Goal: Information Seeking & Learning: Learn about a topic

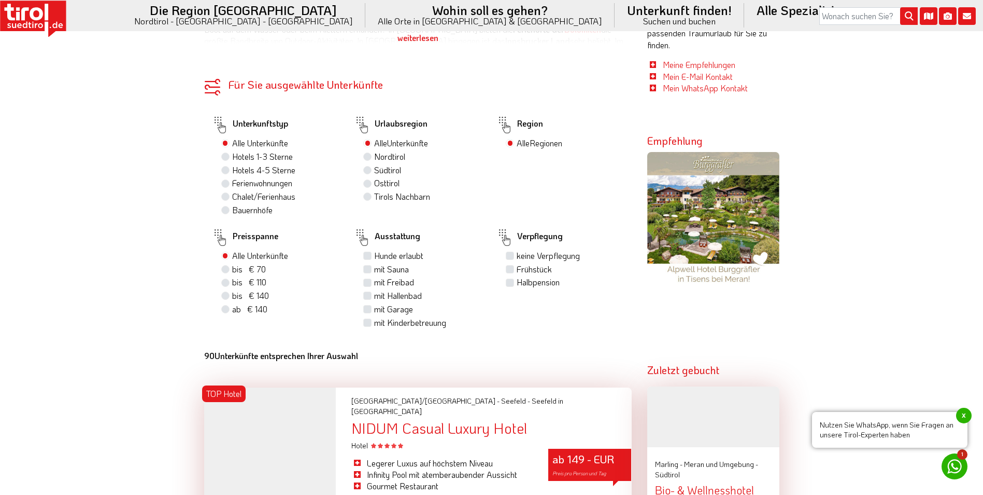
scroll to position [674, 0]
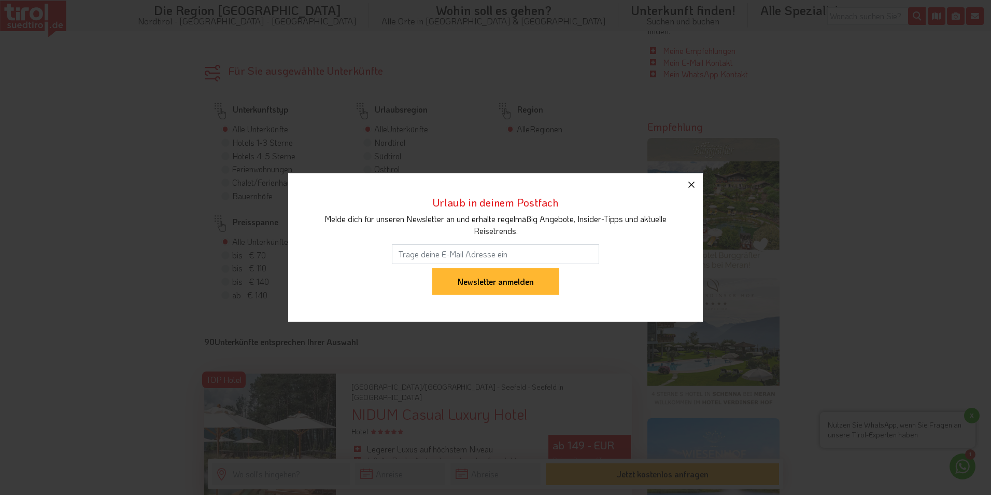
click at [689, 181] on icon "button" at bounding box center [691, 184] width 12 height 12
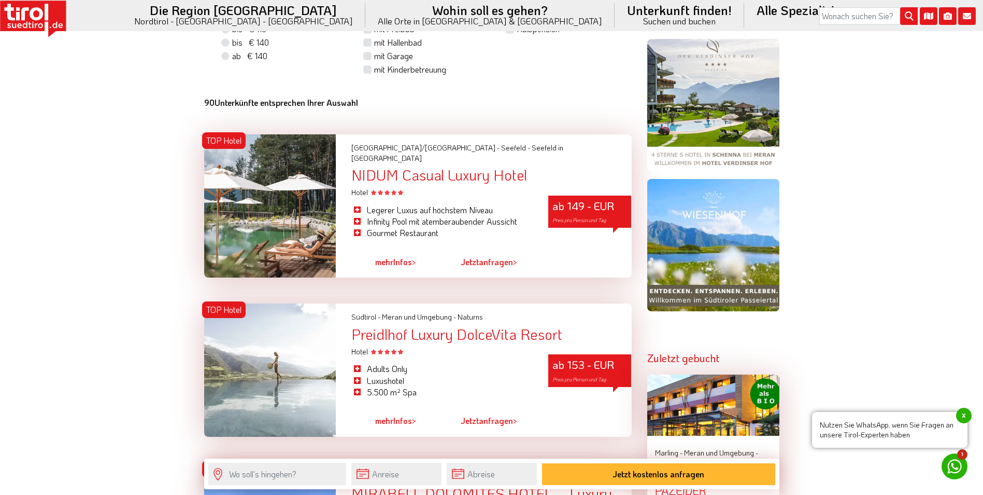
scroll to position [933, 0]
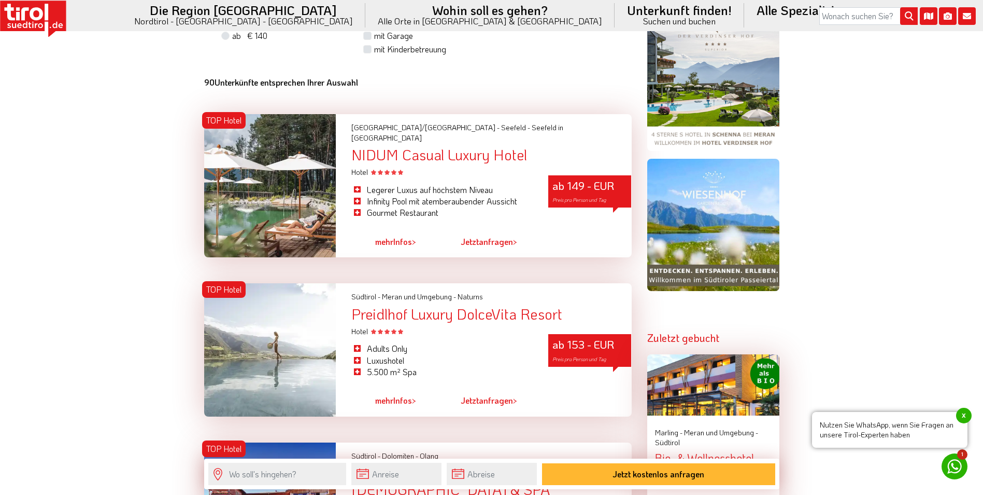
click at [437, 306] on div "Preidlhof Luxury DolceVita Resort" at bounding box center [491, 314] width 280 height 16
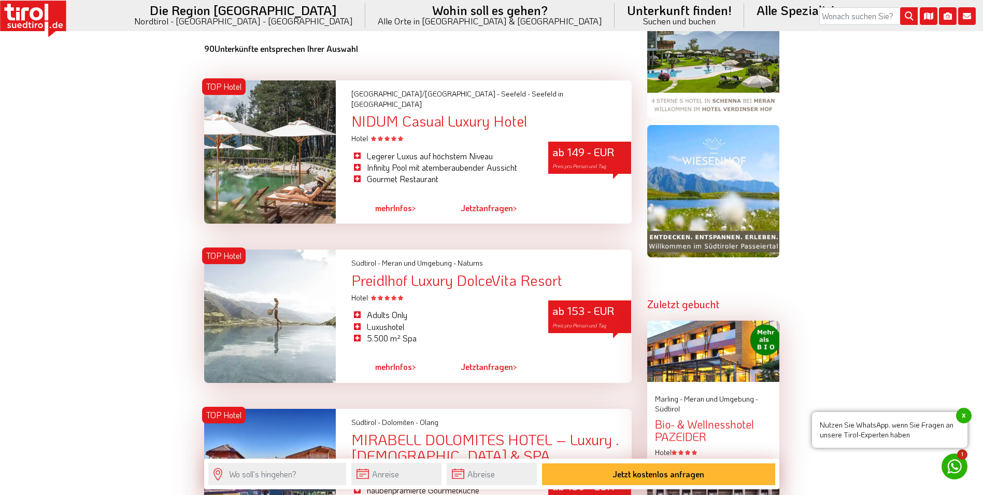
scroll to position [1090, 0]
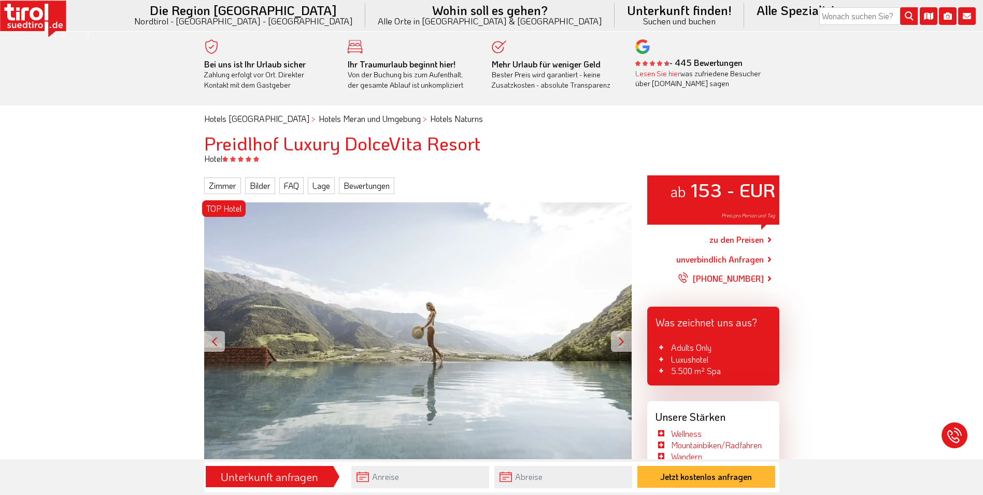
click at [618, 343] on div at bounding box center [621, 341] width 21 height 21
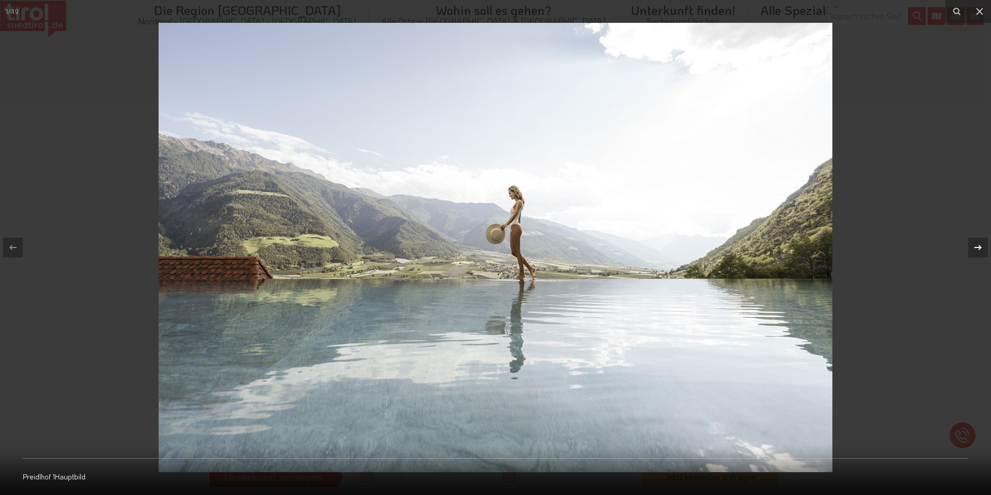
click at [980, 246] on icon at bounding box center [978, 247] width 7 height 5
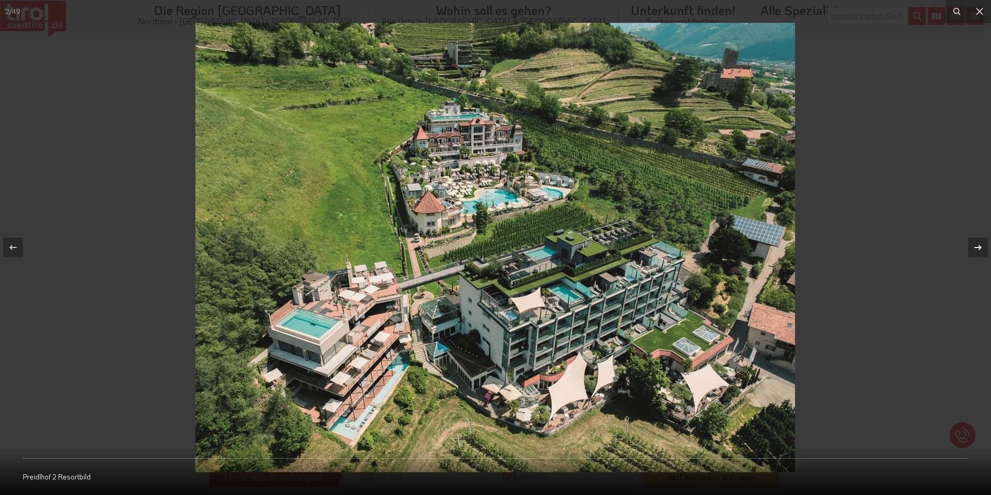
click at [980, 246] on div "2 / 49 Preidlhof 2 Resortbild" at bounding box center [495, 247] width 991 height 495
click at [978, 10] on icon at bounding box center [980, 11] width 12 height 12
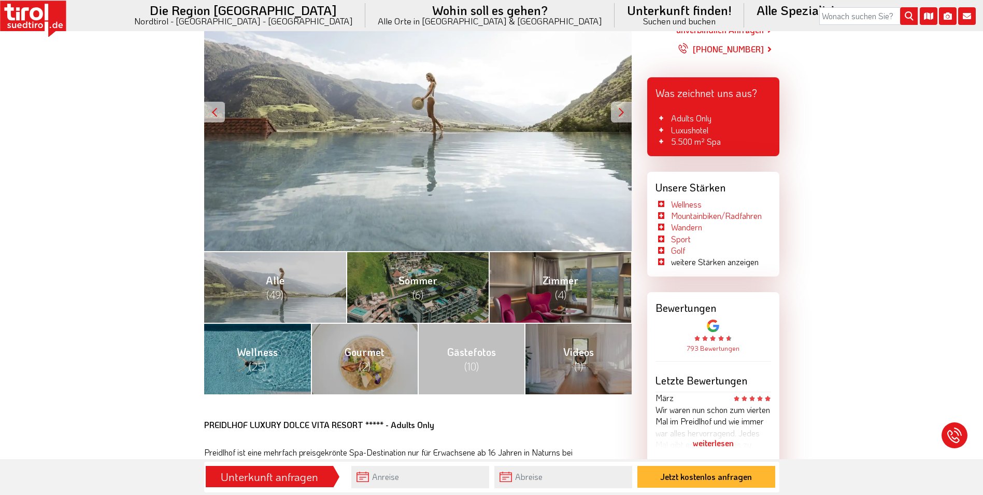
scroll to position [259, 0]
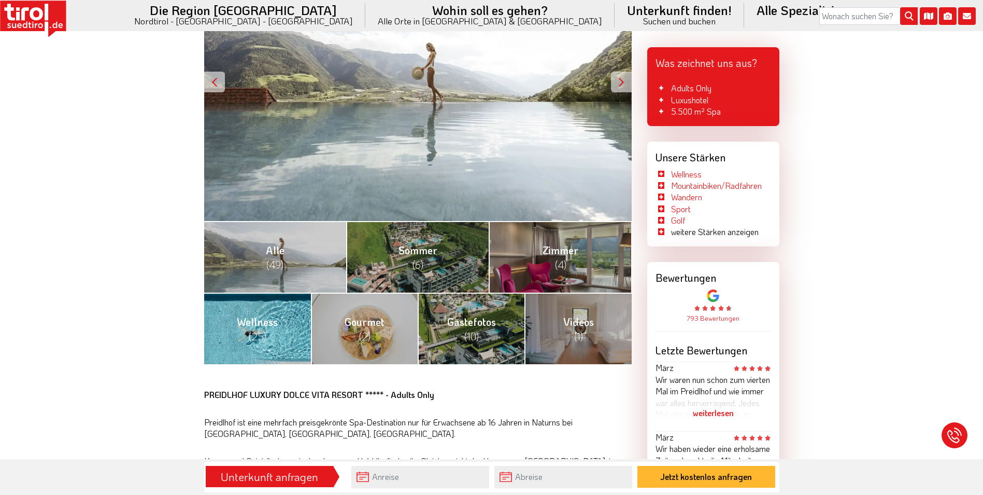
click at [262, 329] on link "Wellness (25)" at bounding box center [257, 328] width 107 height 72
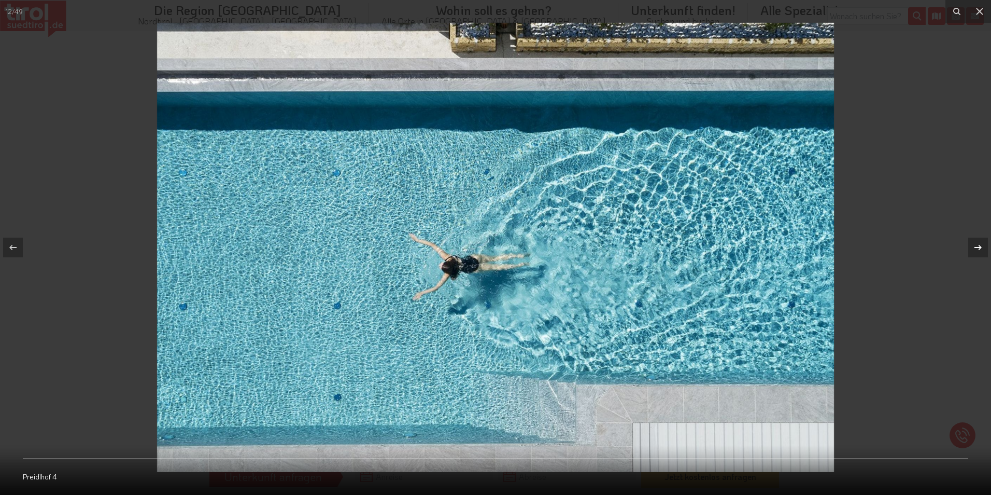
click at [976, 245] on icon at bounding box center [978, 247] width 12 height 12
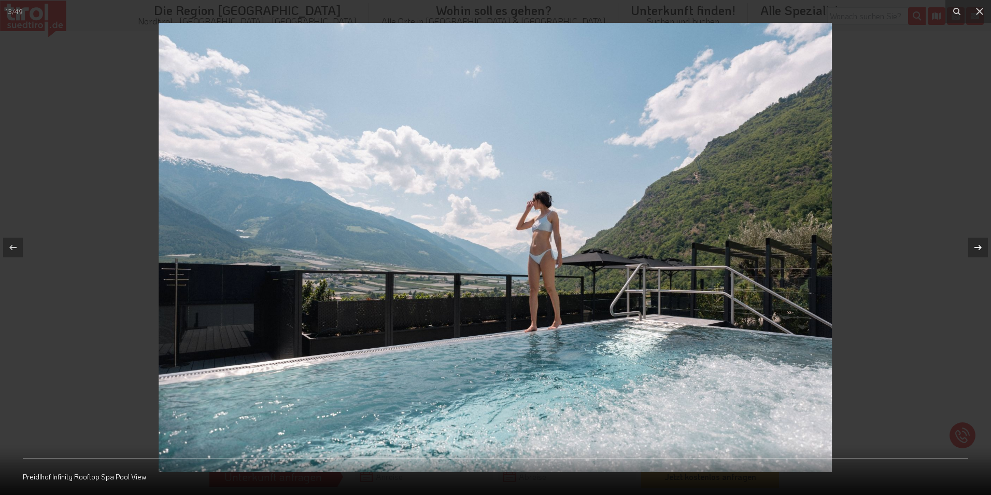
click at [976, 245] on icon at bounding box center [978, 247] width 12 height 12
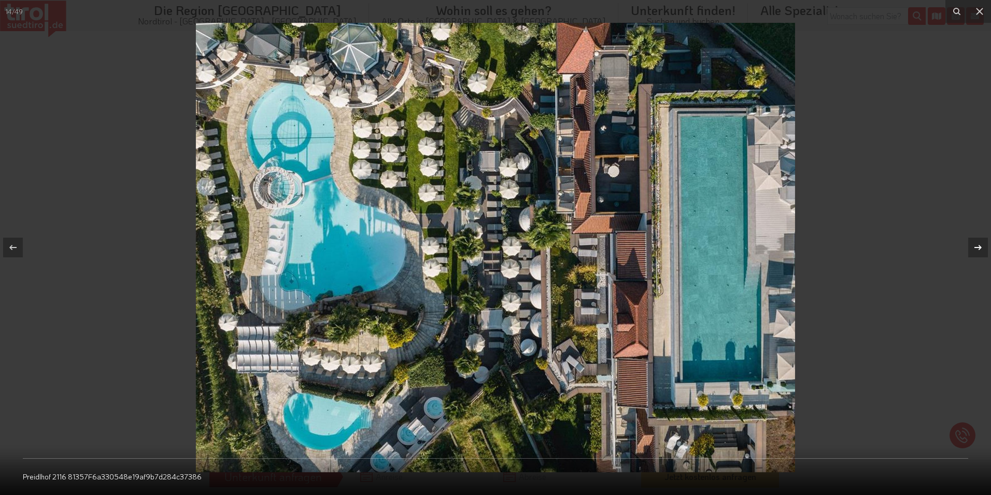
click at [976, 245] on icon at bounding box center [978, 247] width 12 height 12
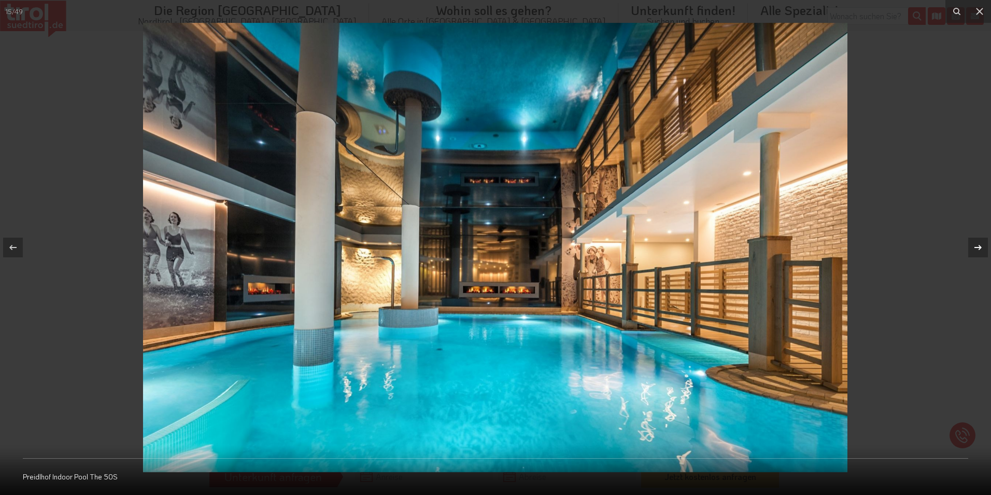
click at [976, 245] on icon at bounding box center [978, 247] width 12 height 12
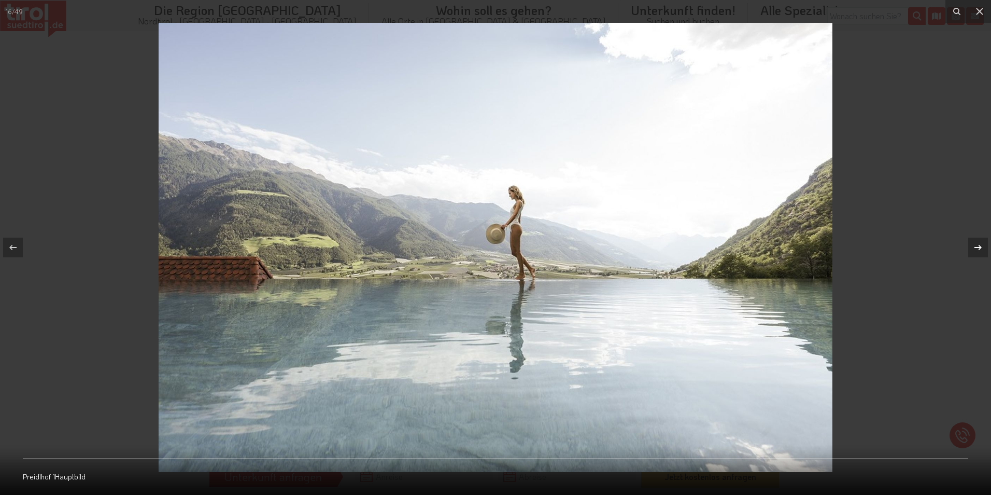
click at [976, 245] on icon at bounding box center [978, 247] width 12 height 12
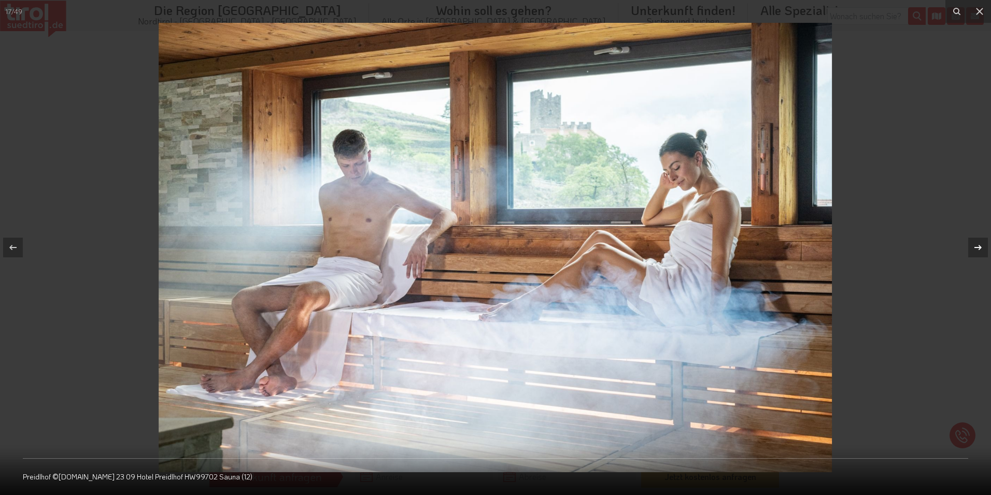
click at [976, 245] on icon at bounding box center [978, 247] width 12 height 12
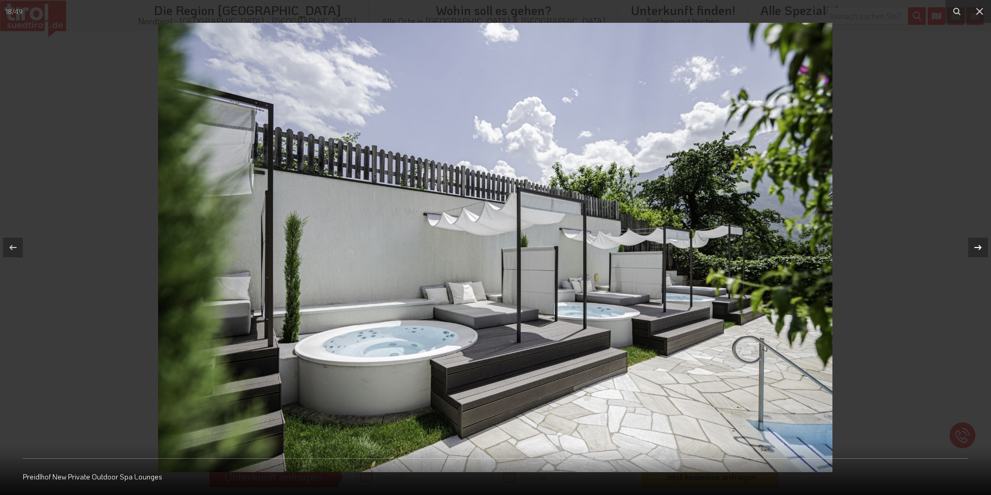
click at [976, 245] on icon at bounding box center [978, 247] width 12 height 12
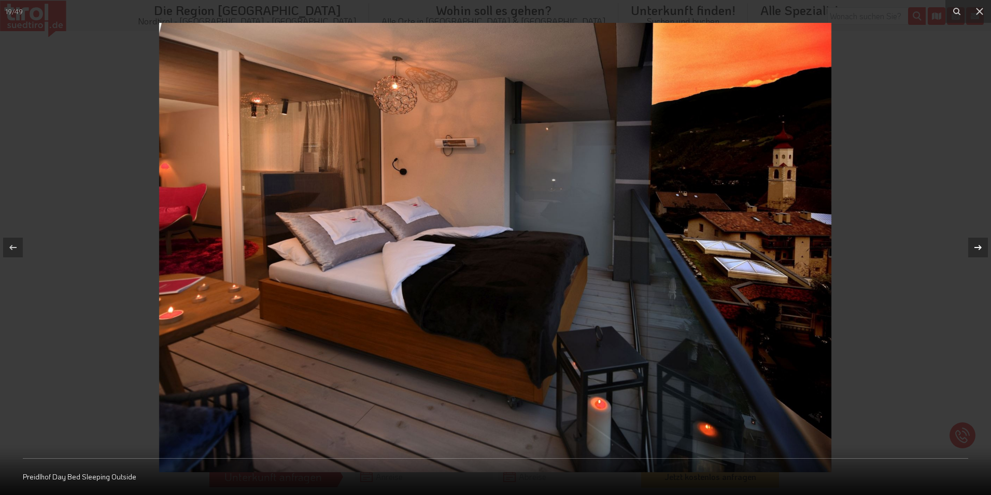
click at [976, 245] on icon at bounding box center [978, 247] width 12 height 12
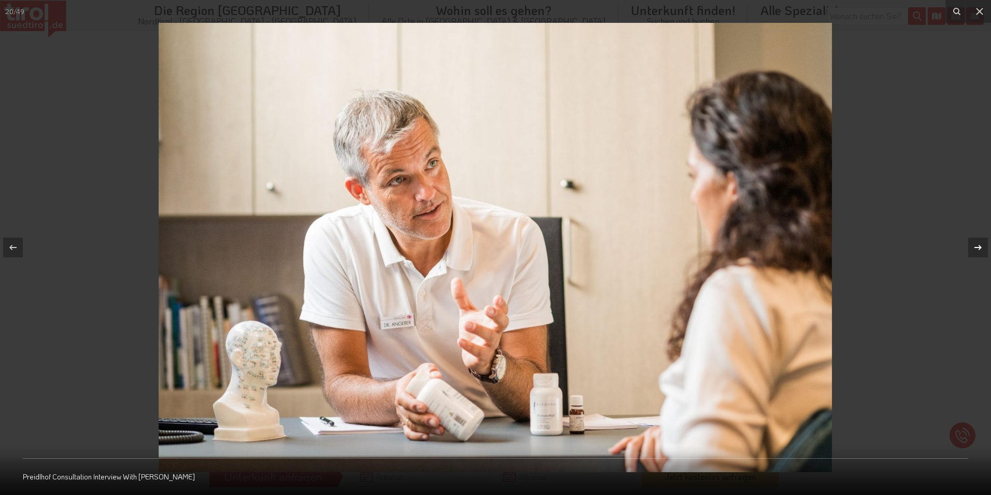
click at [976, 245] on icon at bounding box center [978, 247] width 12 height 12
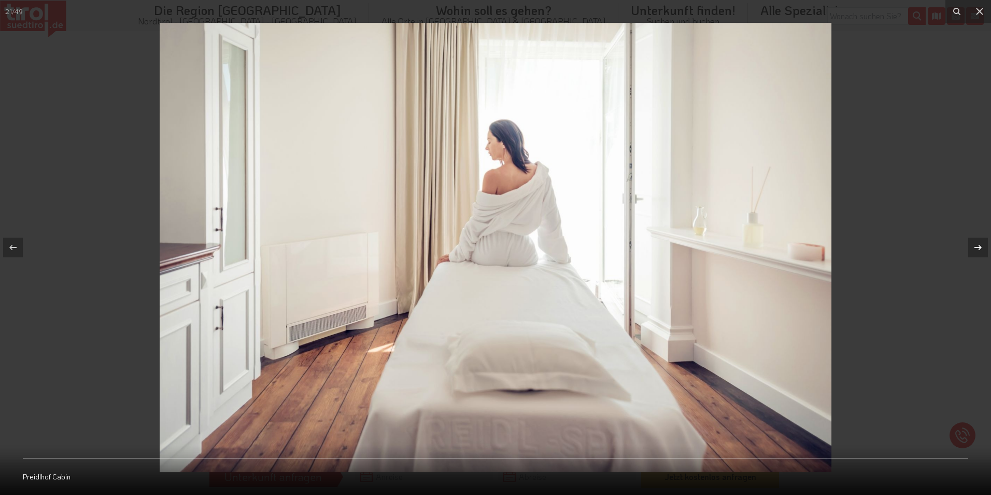
click at [976, 245] on icon at bounding box center [978, 247] width 12 height 12
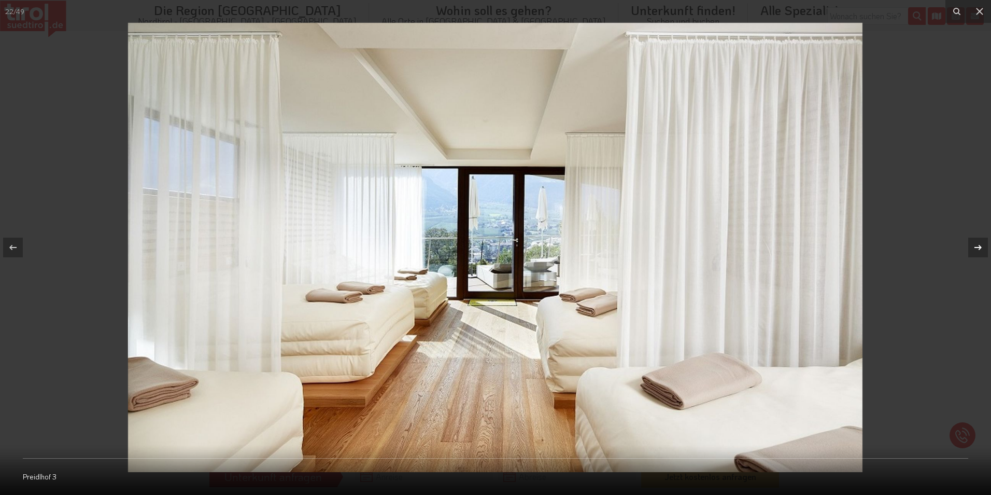
click at [976, 245] on icon at bounding box center [978, 247] width 12 height 12
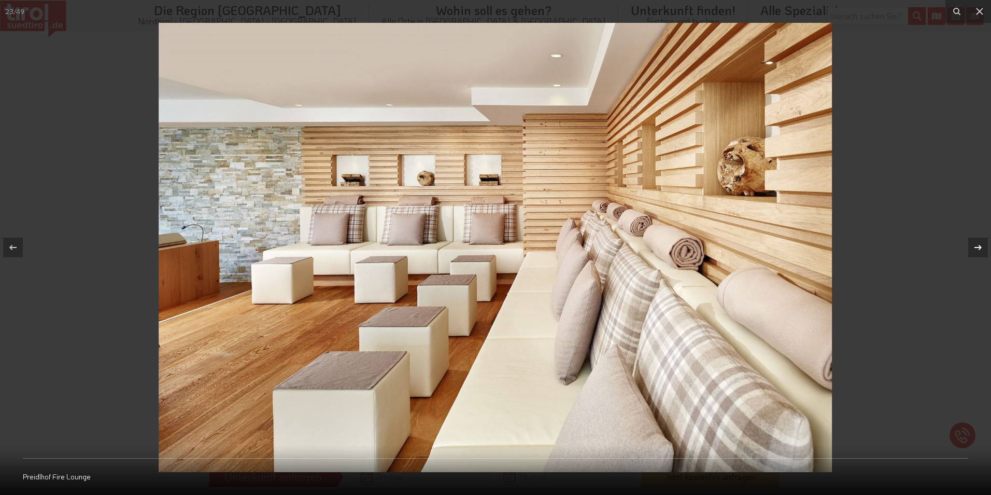
click at [976, 245] on icon at bounding box center [978, 247] width 12 height 12
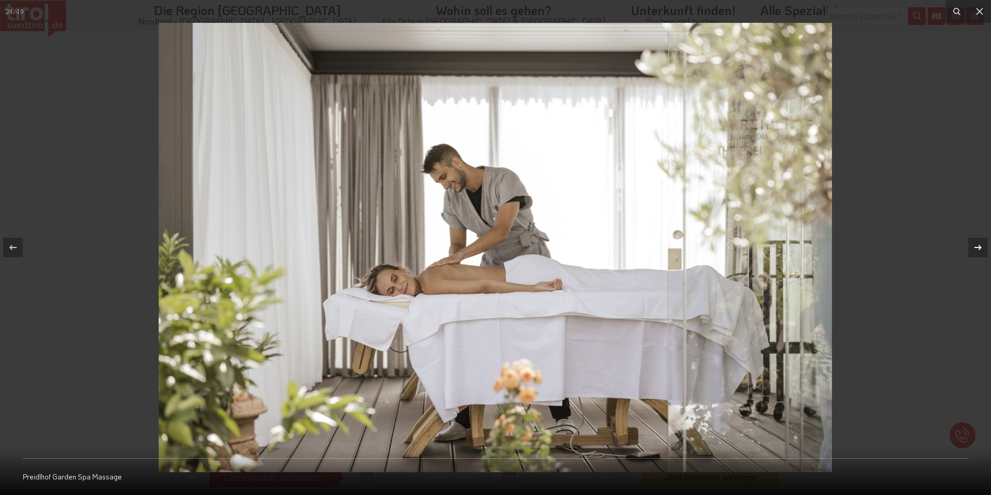
click at [976, 245] on icon at bounding box center [978, 247] width 12 height 12
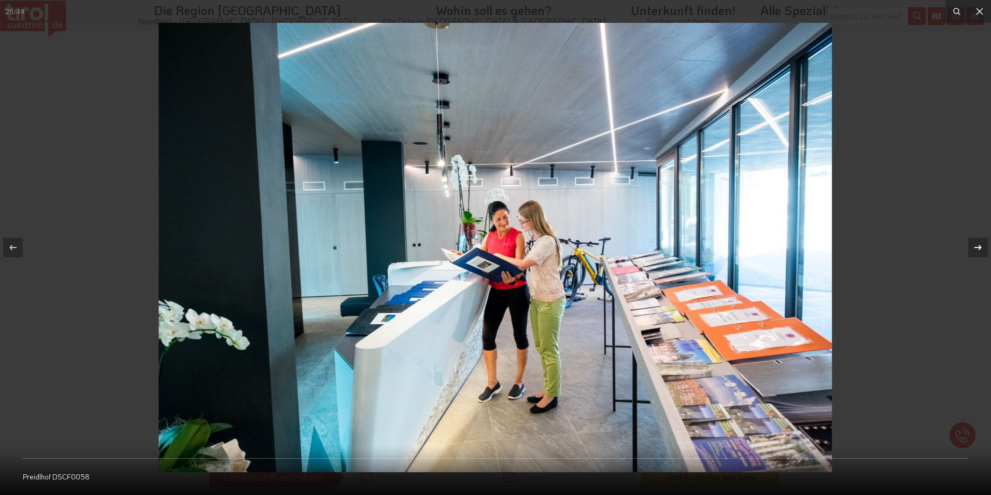
click at [976, 245] on icon at bounding box center [978, 247] width 12 height 12
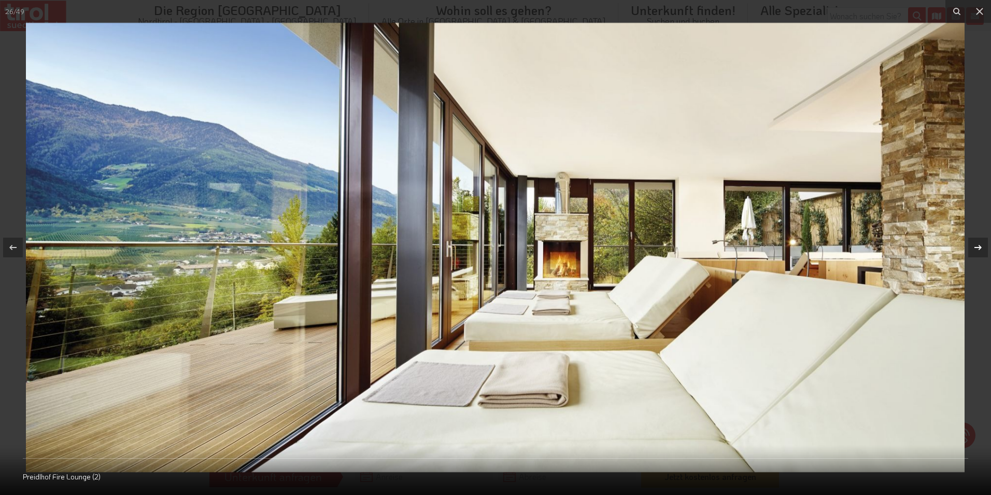
click at [976, 245] on icon at bounding box center [978, 247] width 12 height 12
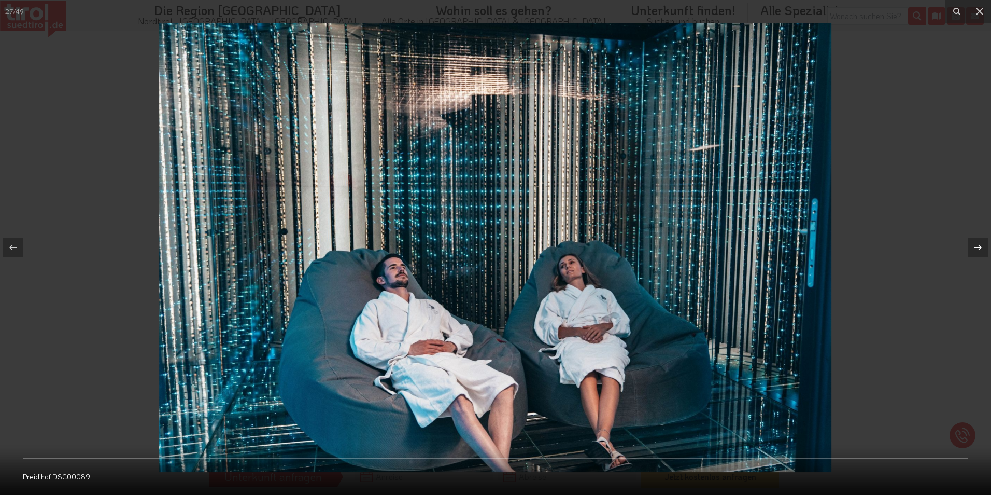
click at [976, 245] on icon at bounding box center [978, 247] width 12 height 12
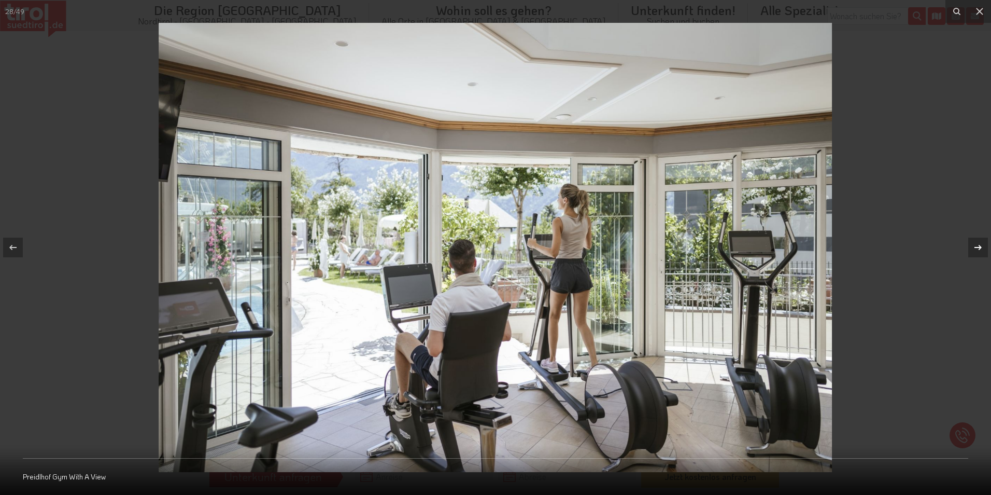
click at [976, 245] on icon at bounding box center [978, 247] width 12 height 12
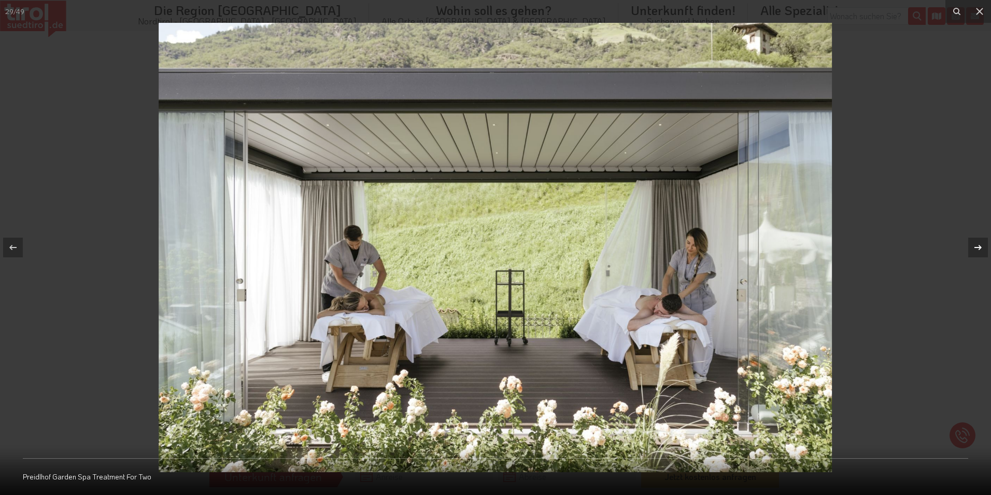
click at [976, 245] on icon at bounding box center [978, 247] width 12 height 12
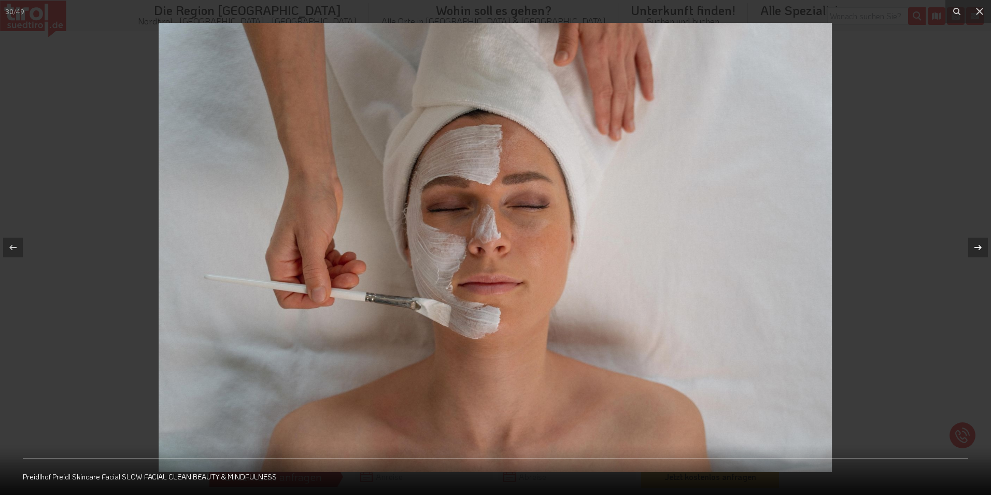
click at [976, 245] on icon at bounding box center [978, 247] width 12 height 12
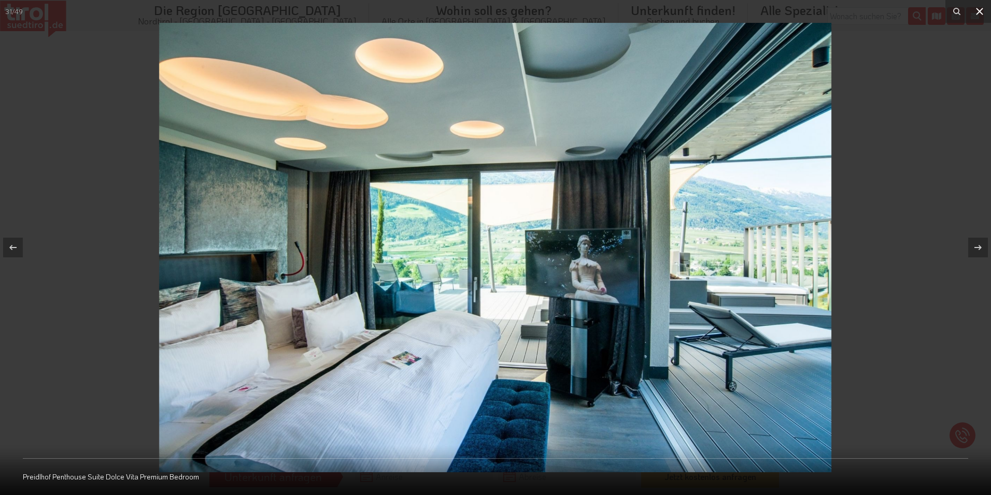
click at [980, 10] on icon at bounding box center [980, 11] width 12 height 12
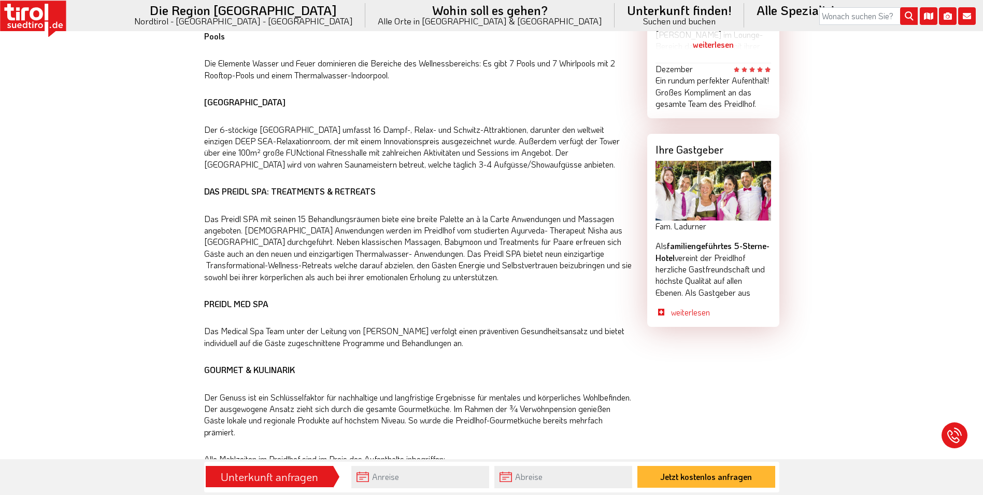
scroll to position [778, 0]
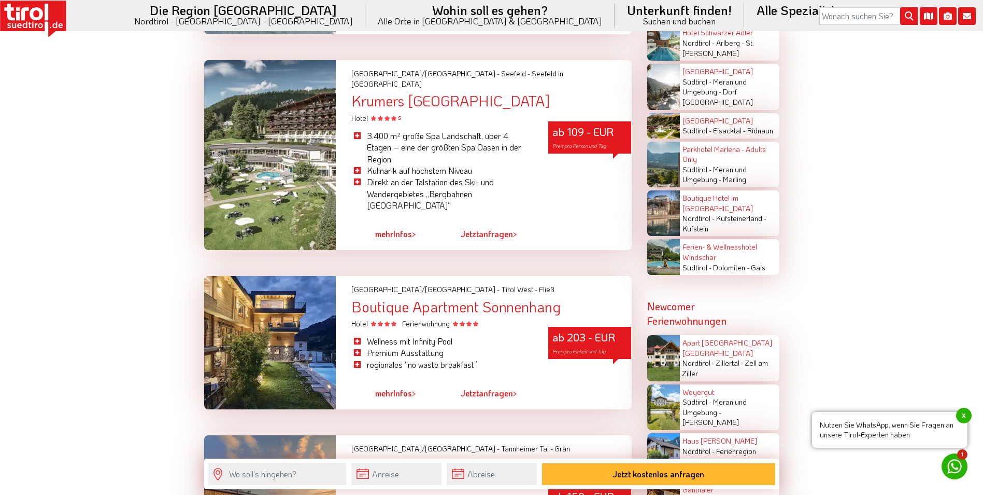
scroll to position [1493, 0]
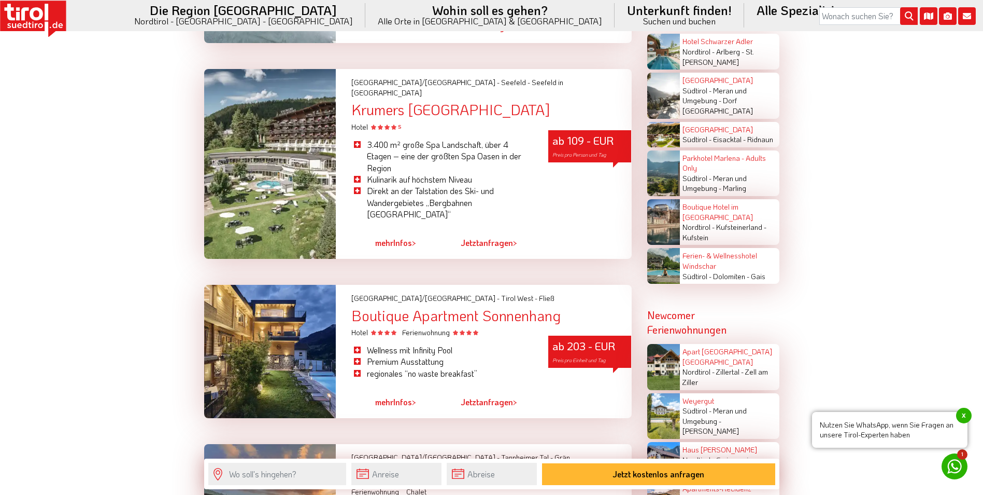
click at [405, 307] on div "Boutique Apartment Sonnenhang" at bounding box center [491, 315] width 280 height 16
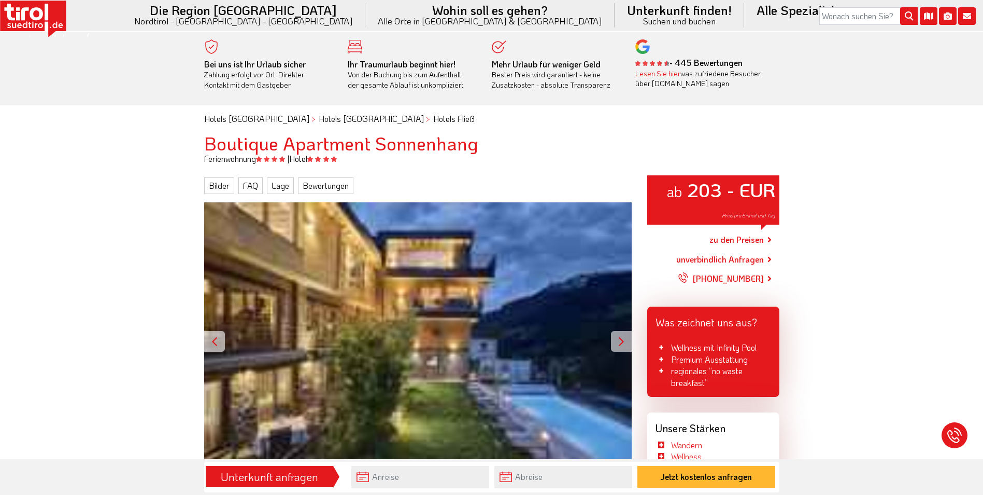
click at [621, 342] on div at bounding box center [621, 341] width 21 height 21
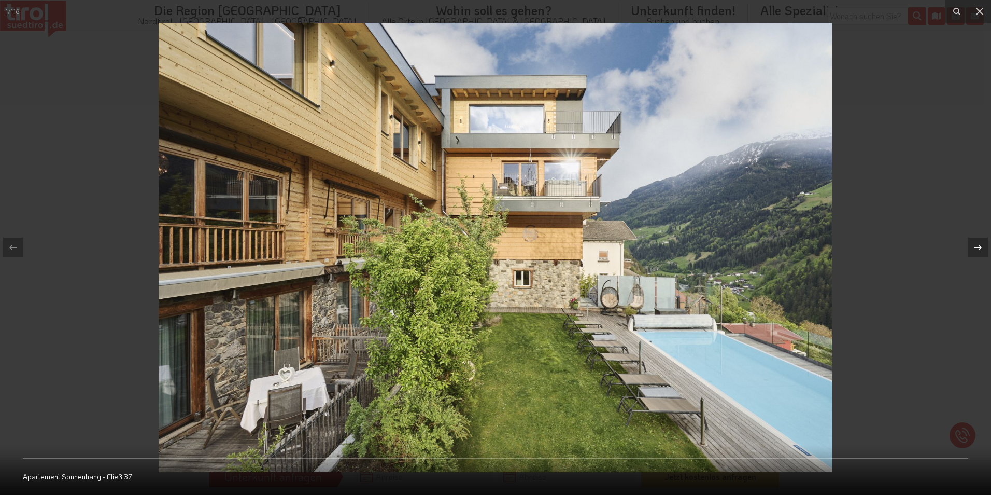
click at [976, 245] on icon at bounding box center [978, 247] width 12 height 12
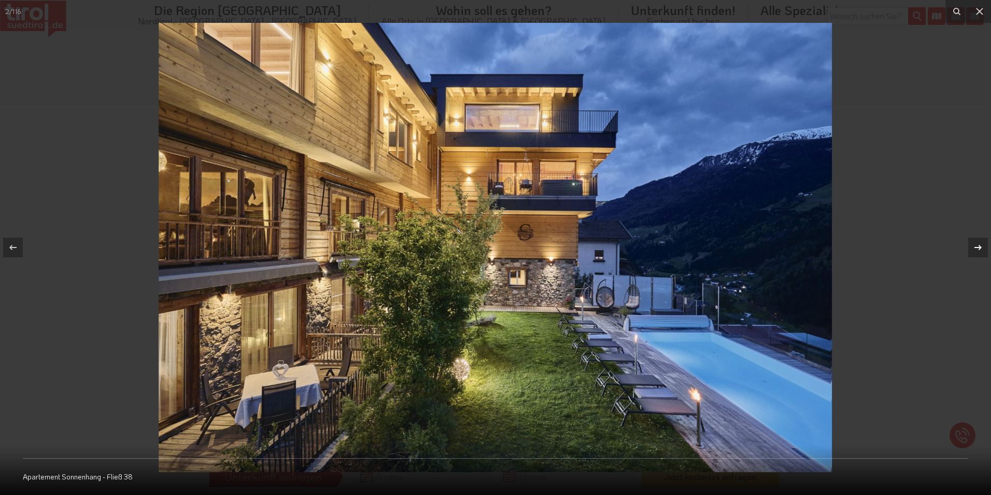
click at [976, 245] on icon at bounding box center [978, 247] width 12 height 12
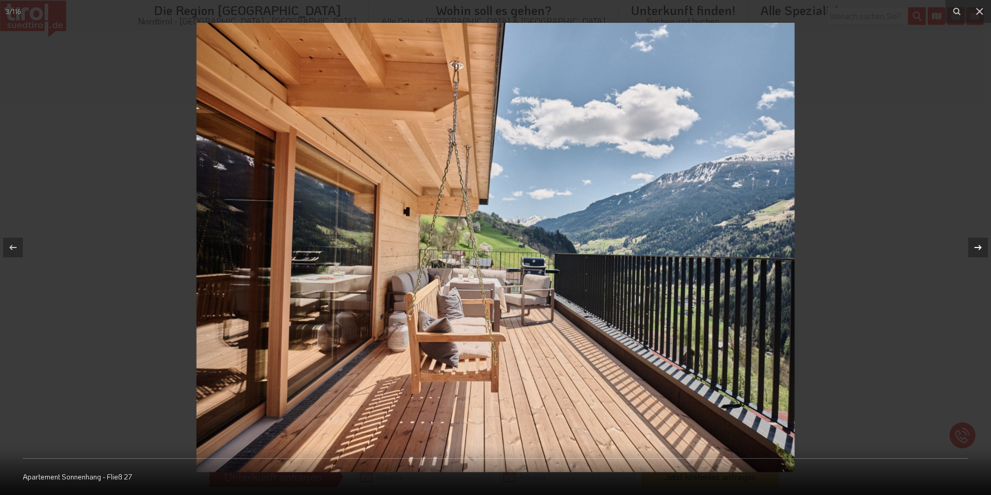
click at [976, 245] on icon at bounding box center [978, 247] width 12 height 12
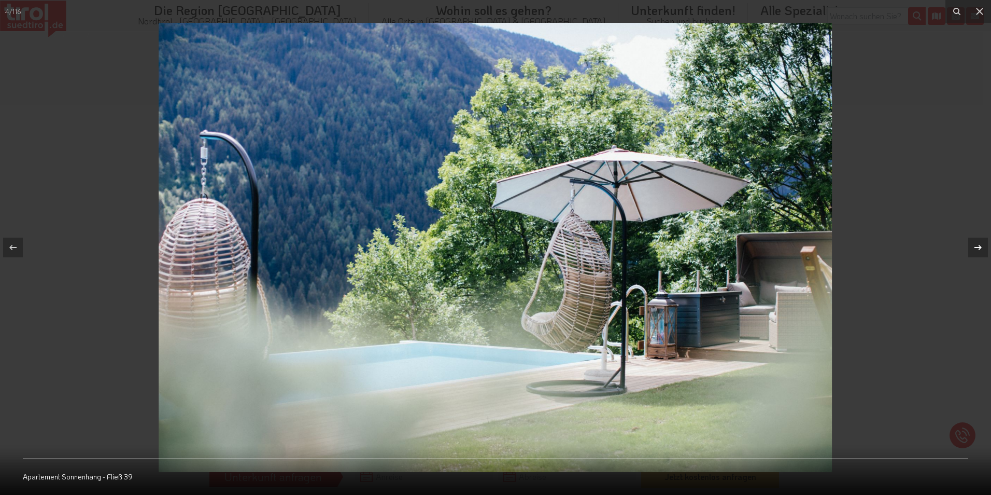
click at [976, 245] on icon at bounding box center [978, 247] width 12 height 12
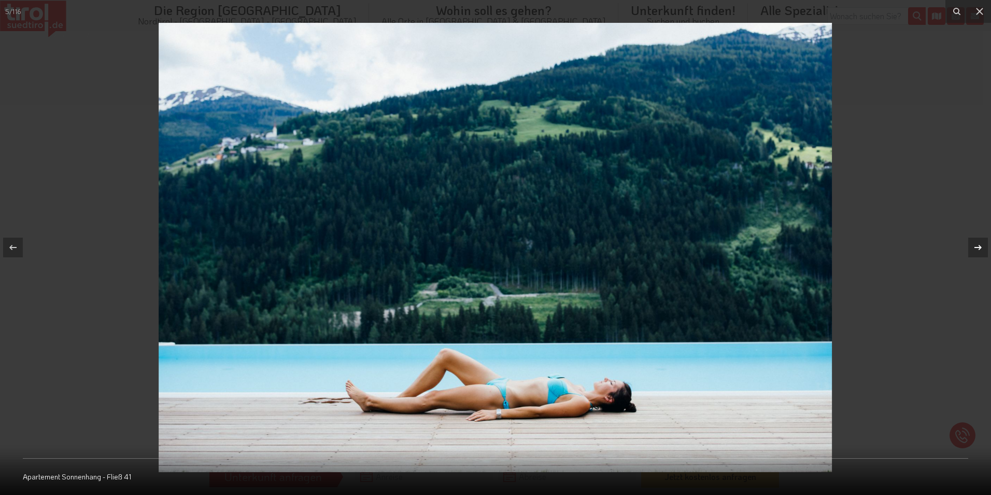
click at [976, 245] on icon at bounding box center [978, 247] width 12 height 12
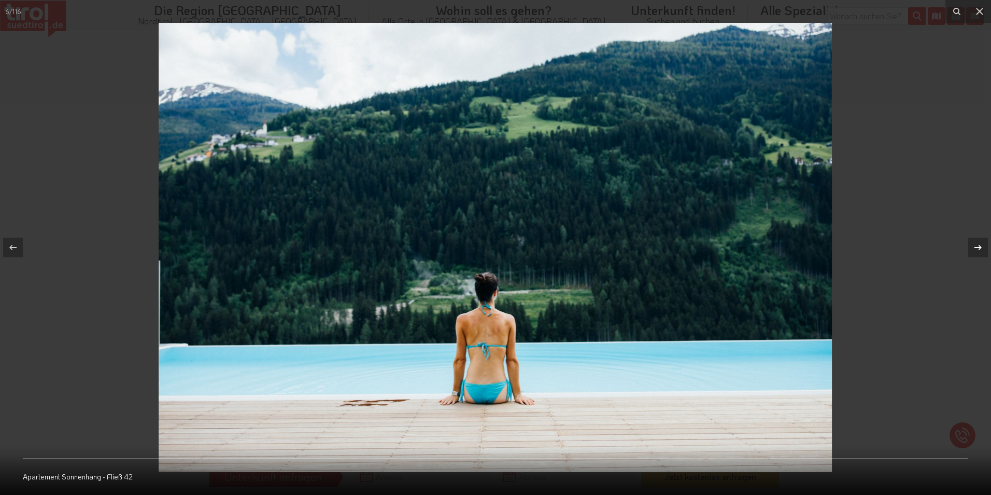
click at [976, 245] on icon at bounding box center [978, 247] width 12 height 12
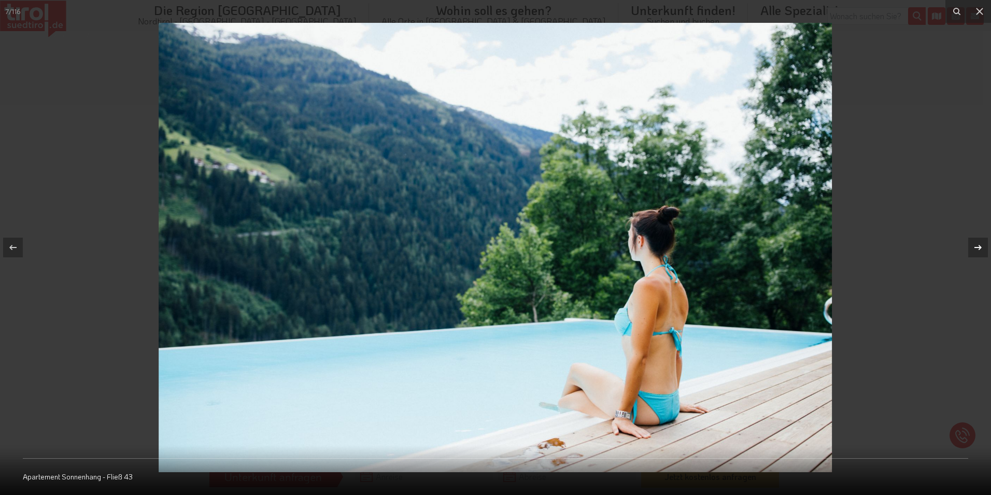
click at [976, 245] on icon at bounding box center [978, 247] width 12 height 12
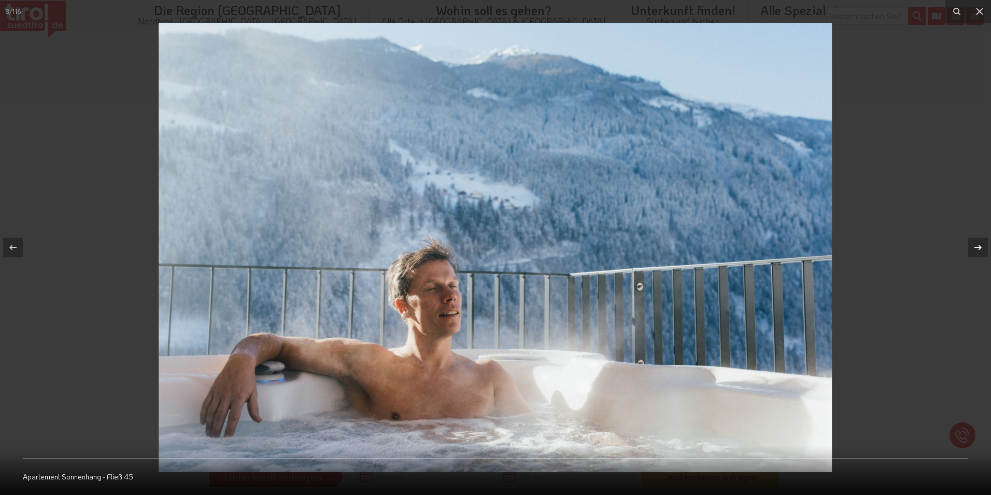
click at [976, 245] on icon at bounding box center [978, 247] width 12 height 12
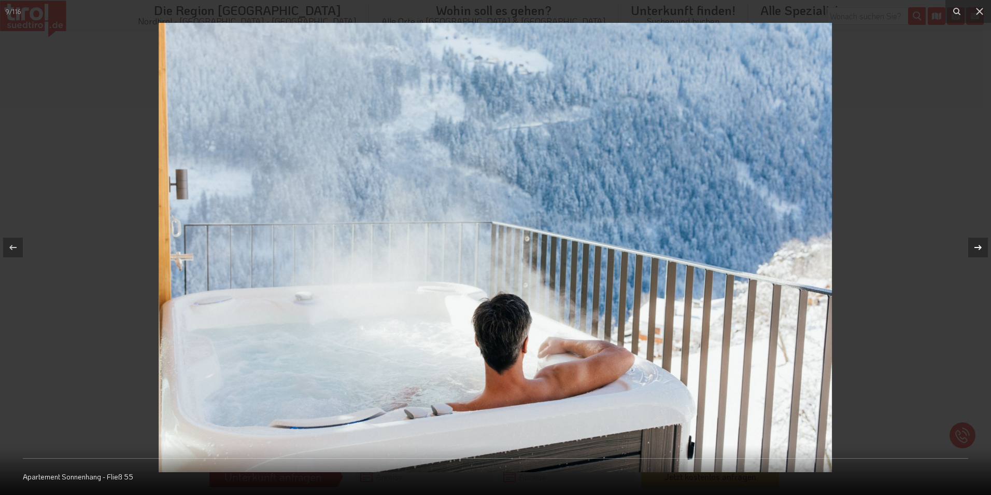
click at [976, 245] on icon at bounding box center [978, 247] width 12 height 12
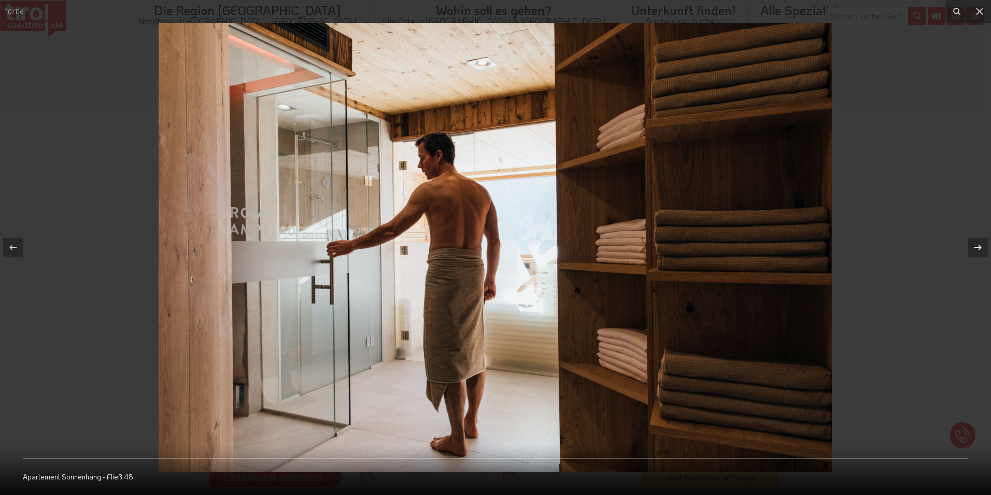
click at [976, 245] on icon at bounding box center [978, 247] width 12 height 12
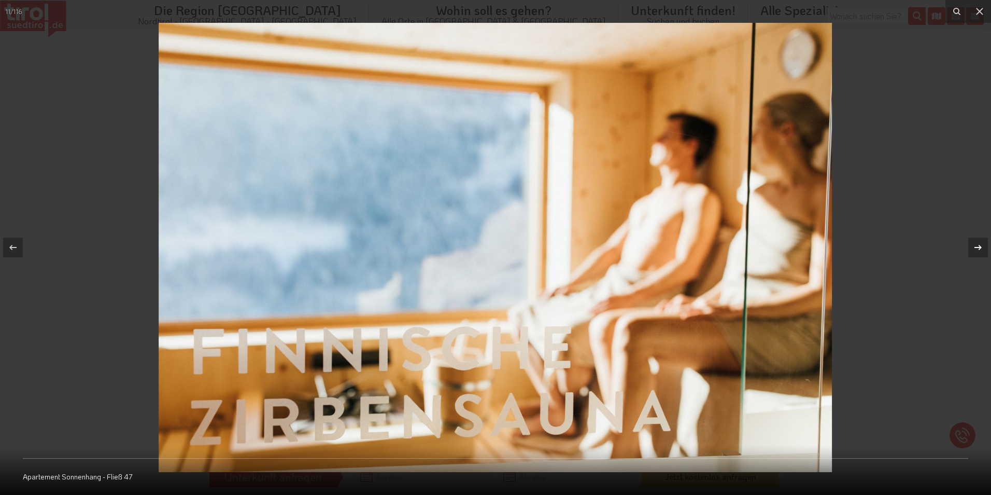
click at [976, 245] on icon at bounding box center [978, 247] width 12 height 12
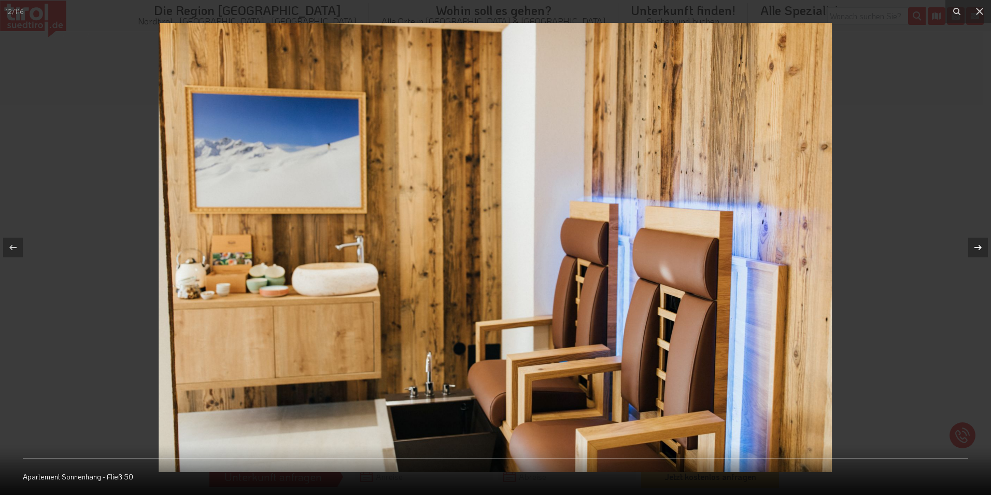
click at [976, 245] on icon at bounding box center [978, 247] width 12 height 12
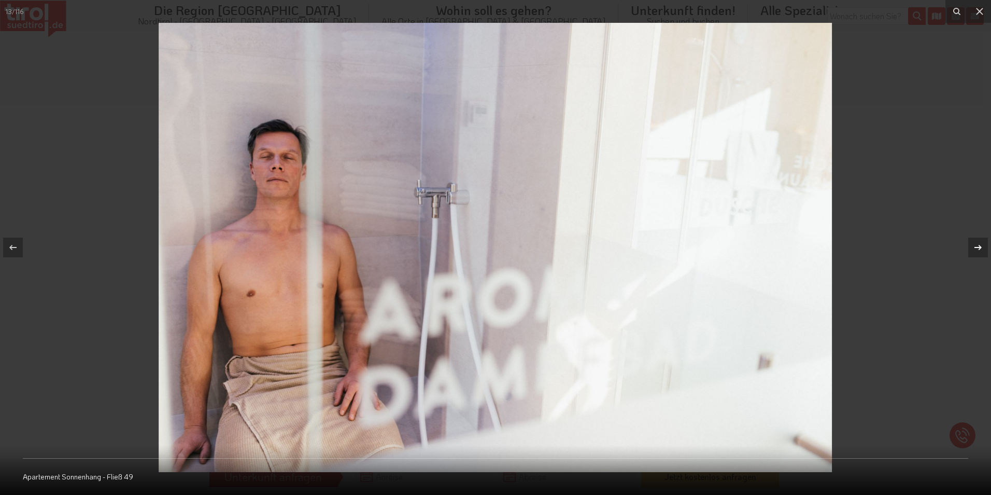
click at [976, 245] on icon at bounding box center [978, 247] width 12 height 12
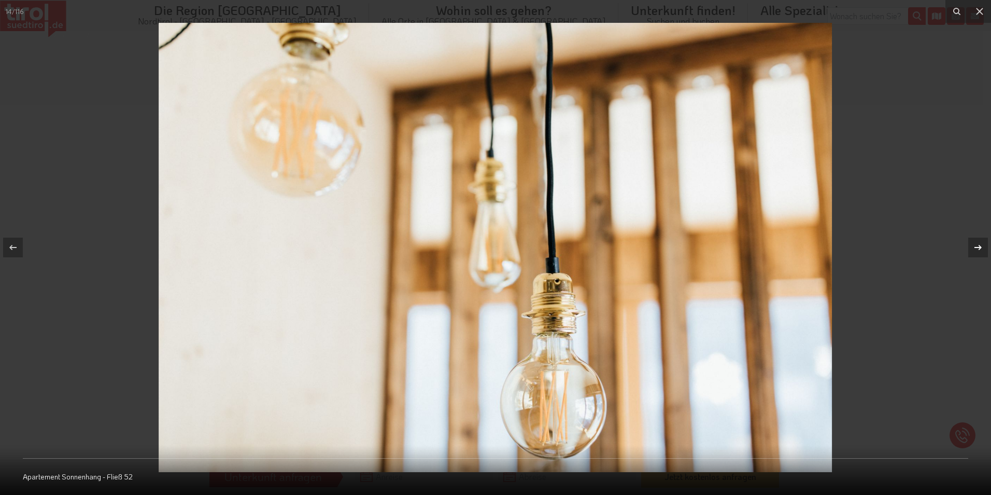
click at [976, 245] on icon at bounding box center [978, 247] width 12 height 12
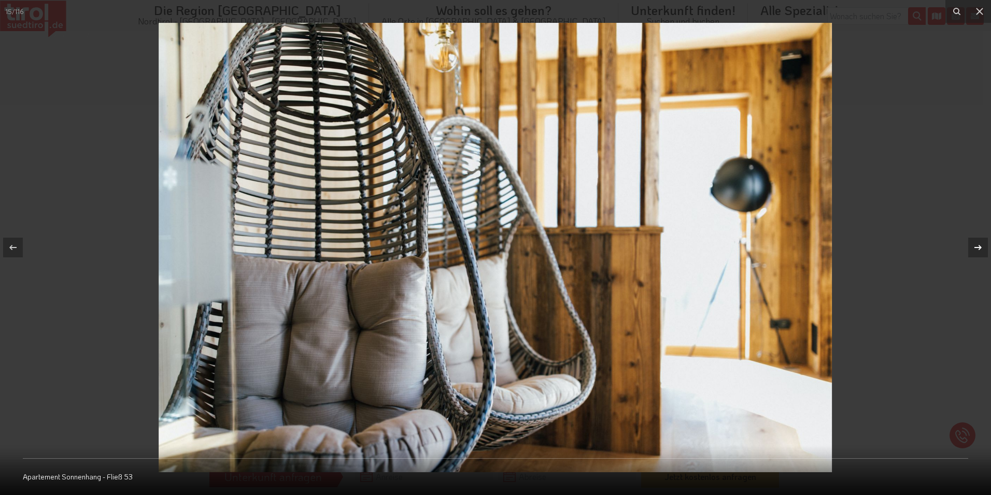
click at [976, 245] on icon at bounding box center [978, 247] width 12 height 12
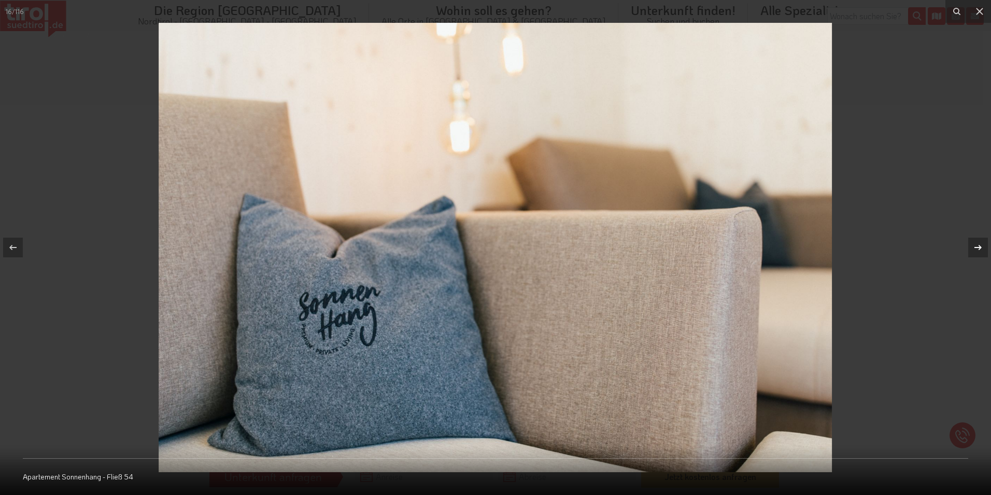
click at [976, 245] on icon at bounding box center [978, 247] width 12 height 12
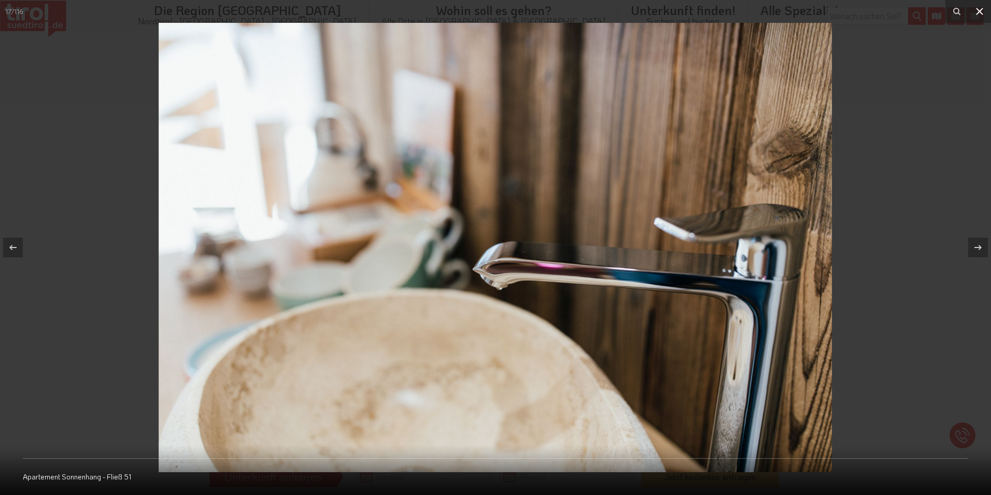
click at [981, 10] on icon at bounding box center [979, 11] width 7 height 7
